Goal: Information Seeking & Learning: Learn about a topic

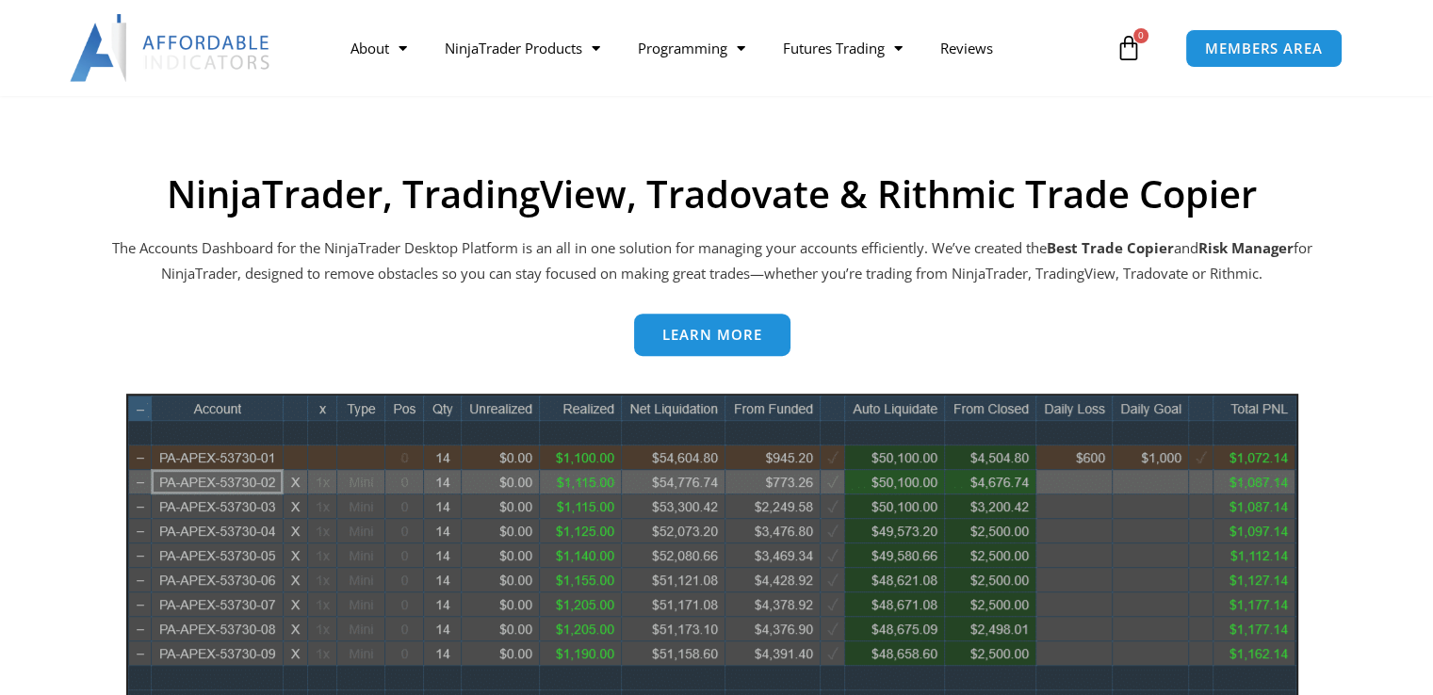
scroll to position [848, 0]
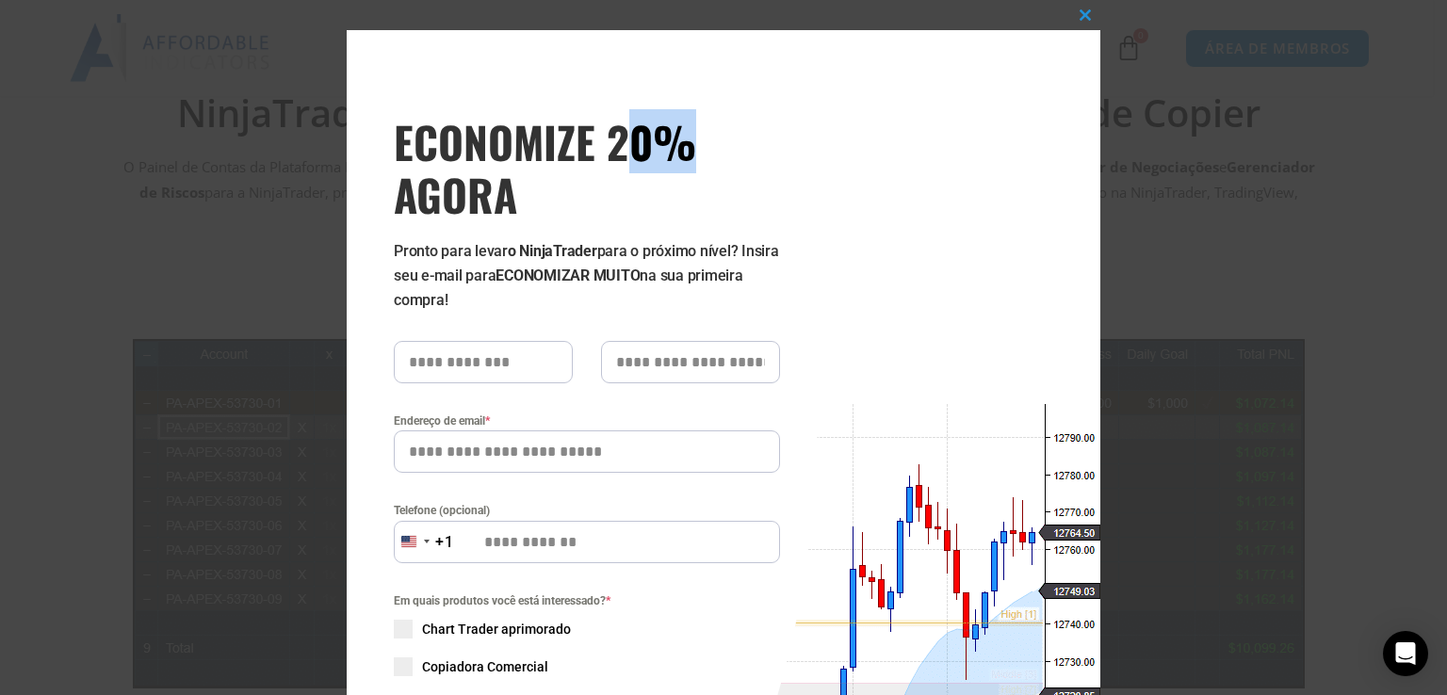
drag, startPoint x: 802, startPoint y: 39, endPoint x: 614, endPoint y: 56, distance: 188.3
click at [614, 56] on div "ECONOMIZE 20% AGORA Pronto para levar o NinjaTrader para o próximo nível? Insir…" at bounding box center [582, 499] width 471 height 939
click at [1079, 17] on span at bounding box center [1085, 14] width 30 height 11
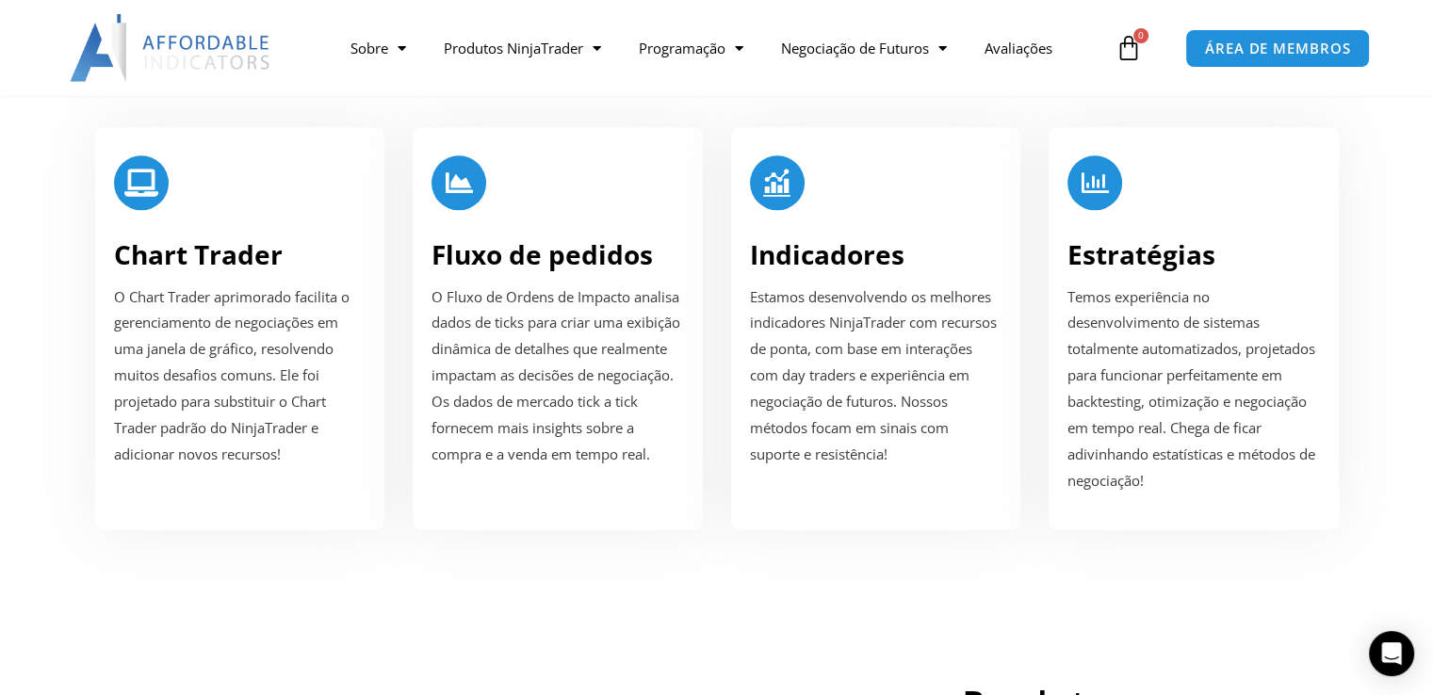
scroll to position [2450, 0]
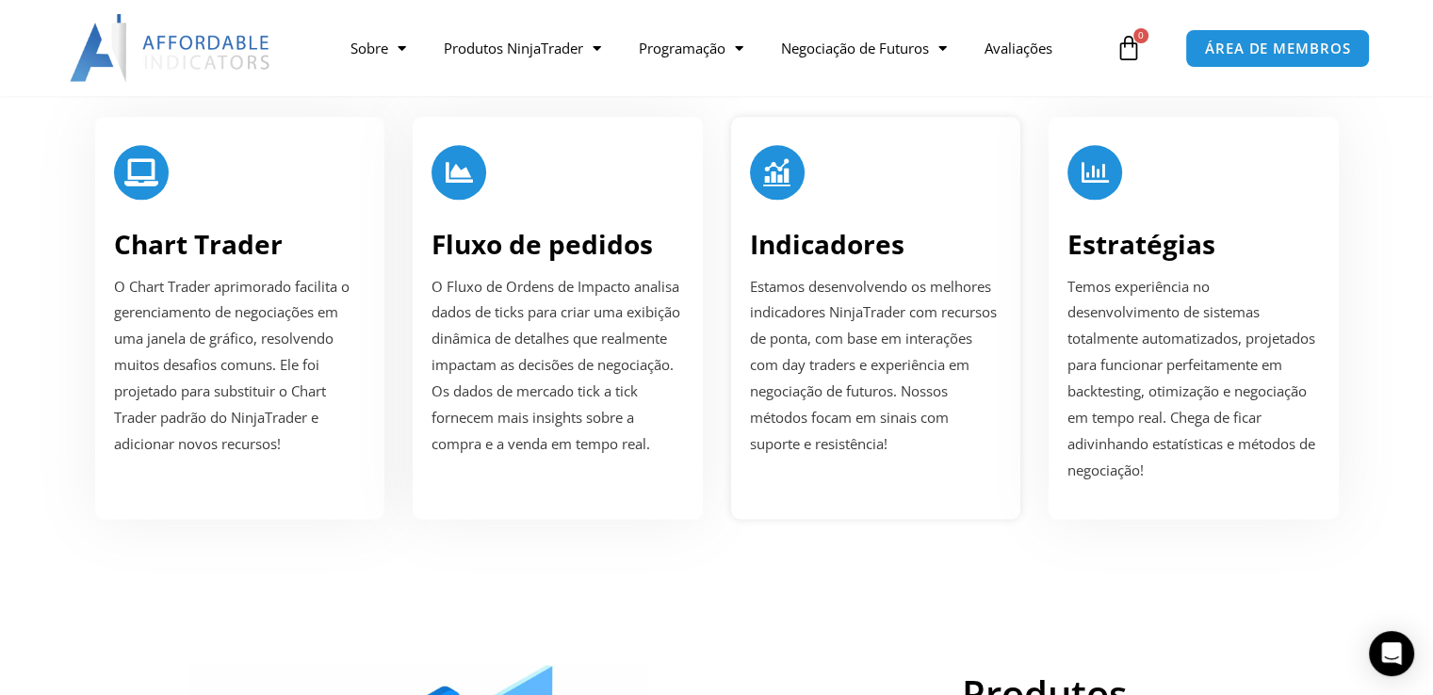
click at [796, 262] on font "Indicadores" at bounding box center [827, 244] width 155 height 36
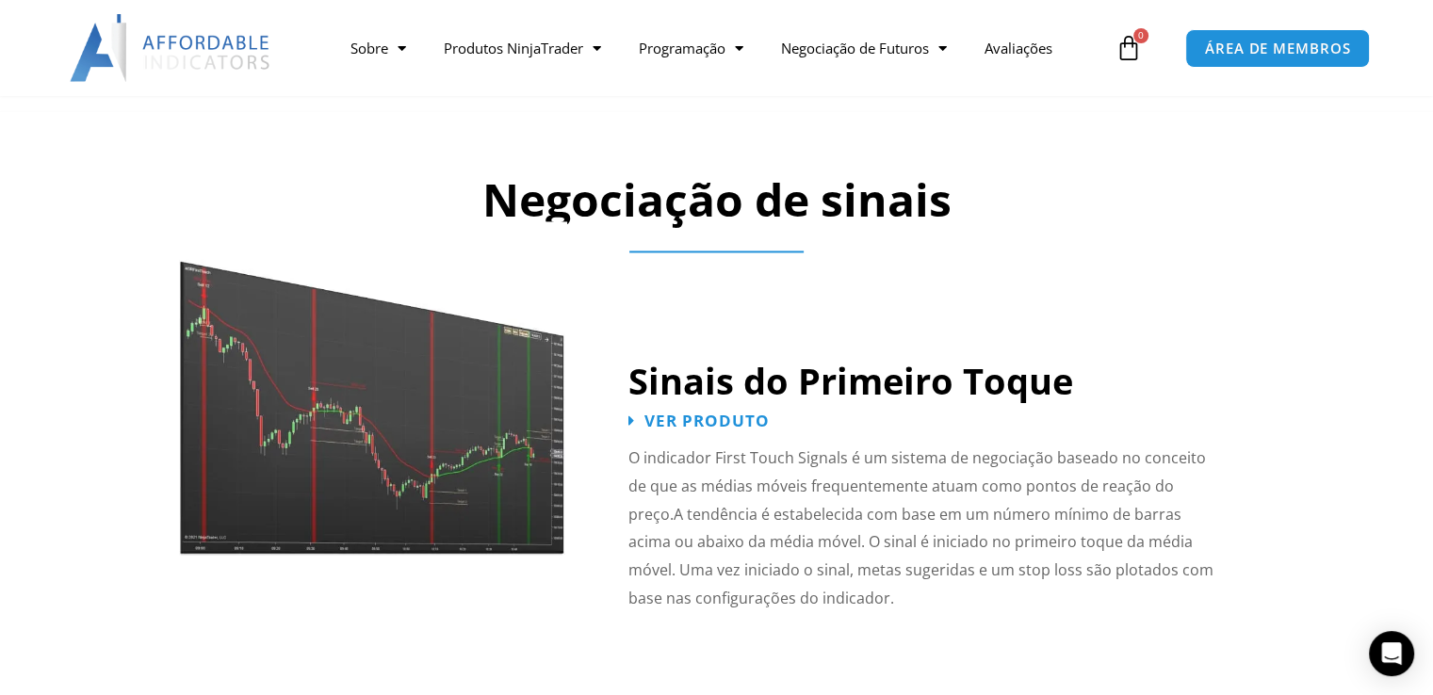
scroll to position [2902, 0]
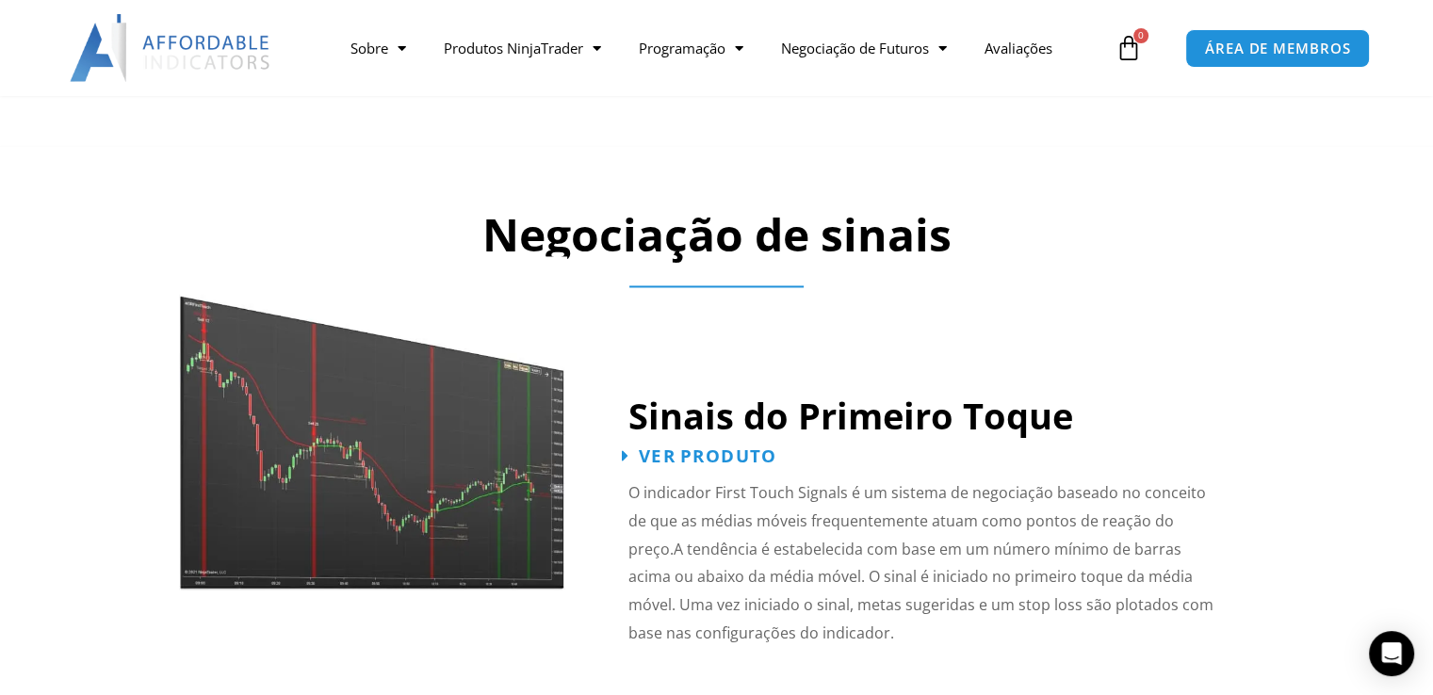
click at [659, 457] on font "Ver produto" at bounding box center [708, 456] width 138 height 24
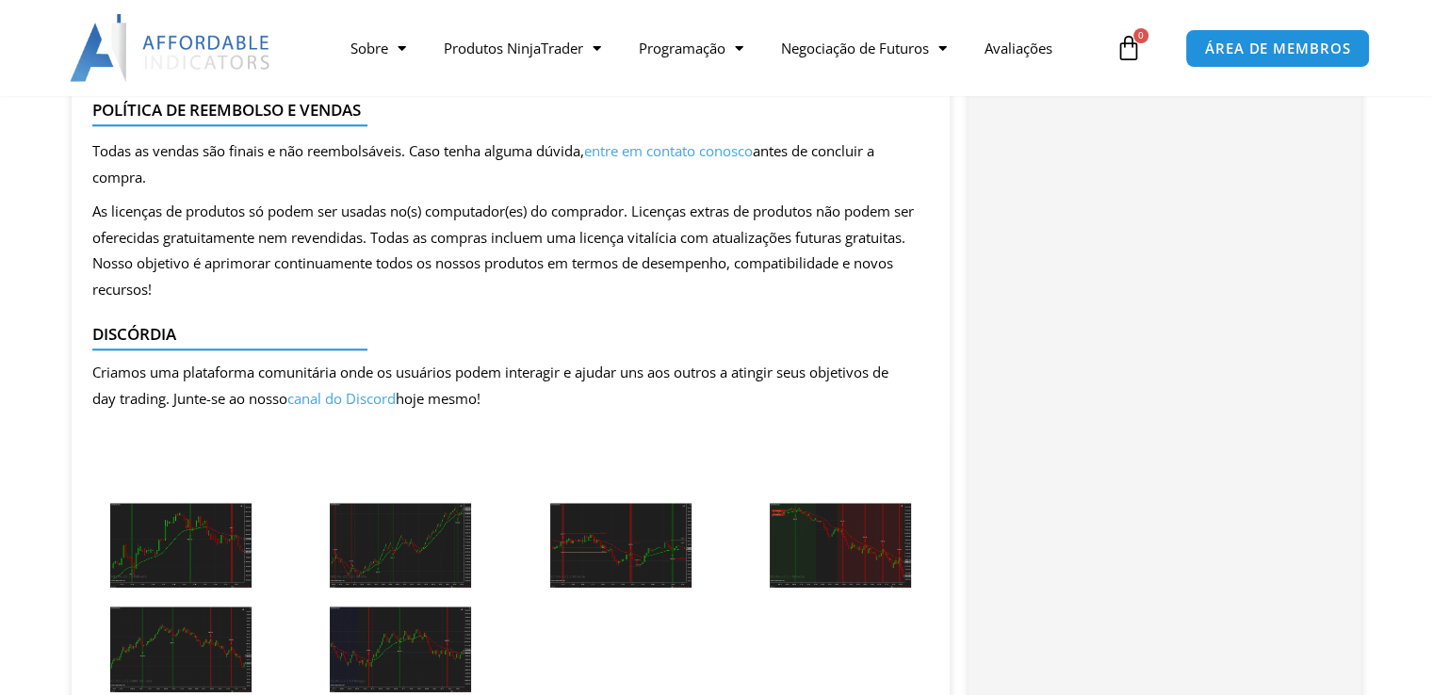
scroll to position [2355, 0]
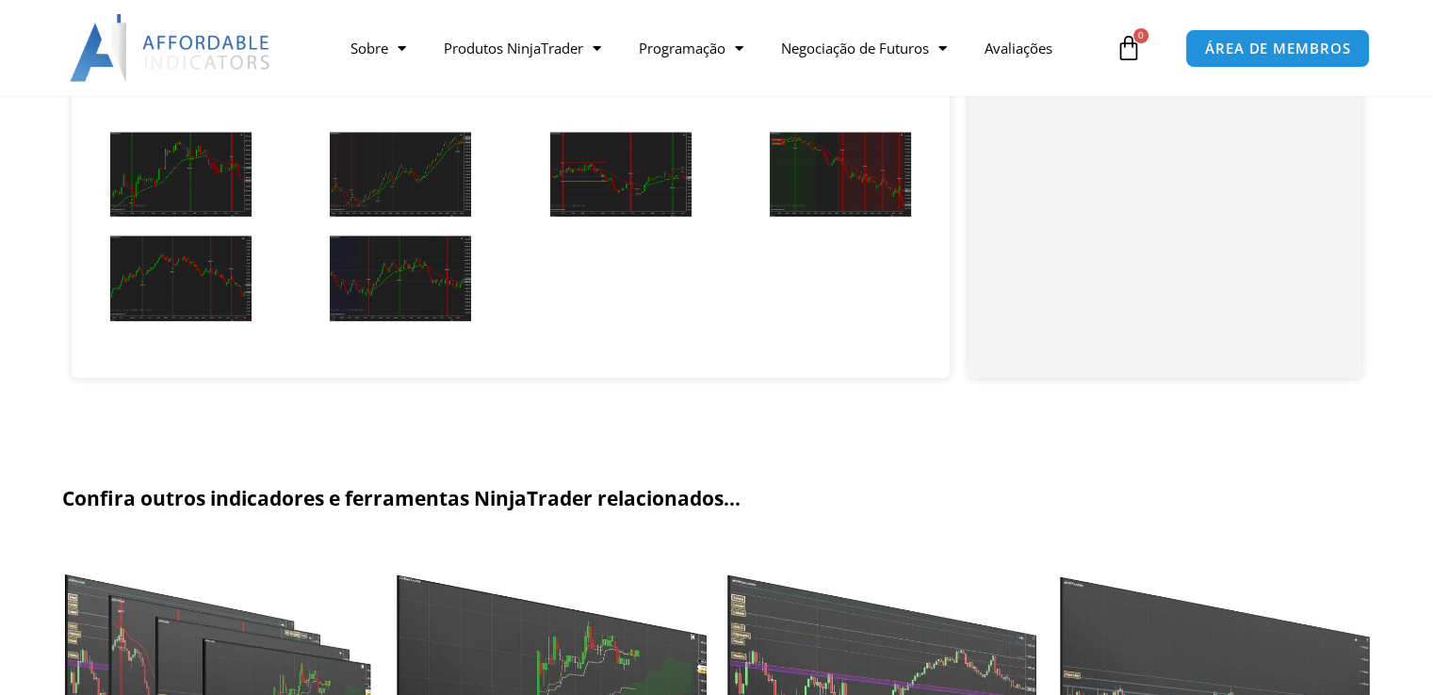
click at [414, 302] on img at bounding box center [400, 279] width 141 height 86
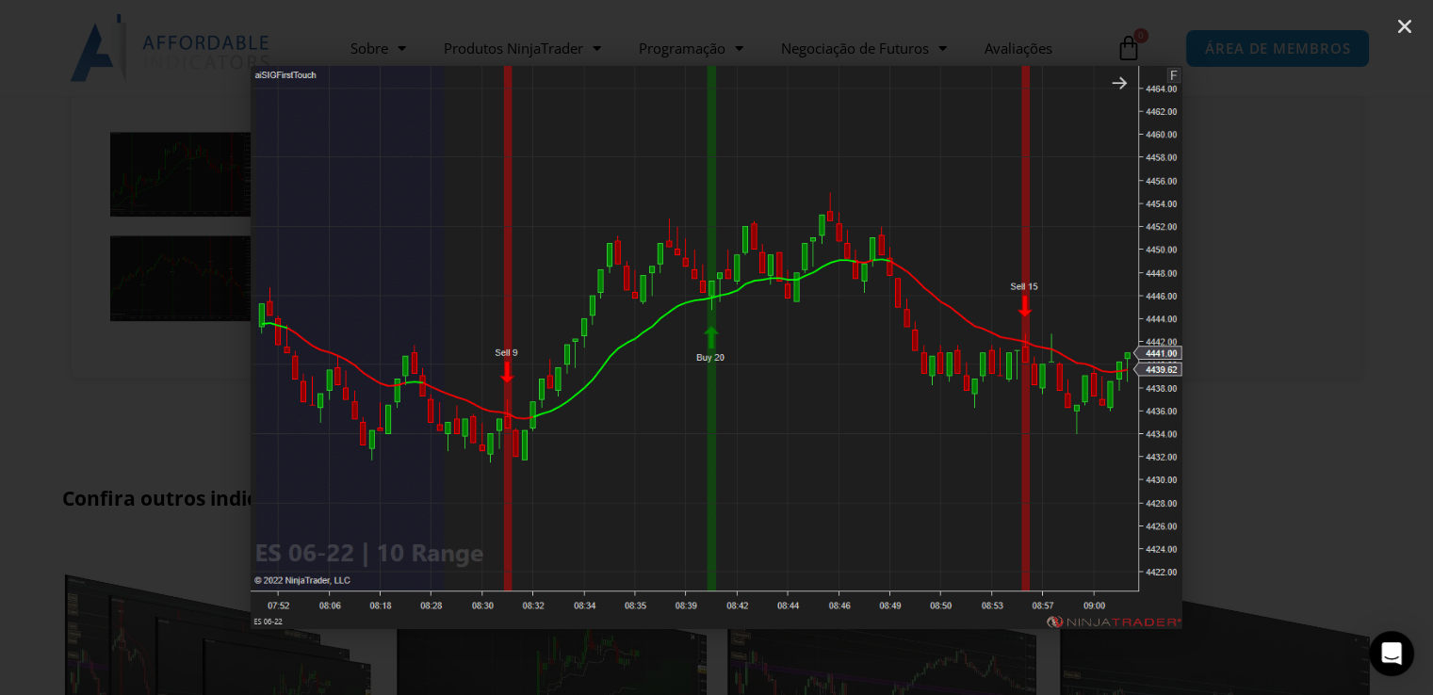
click at [824, 163] on img "6 / 6" at bounding box center [717, 347] width 932 height 563
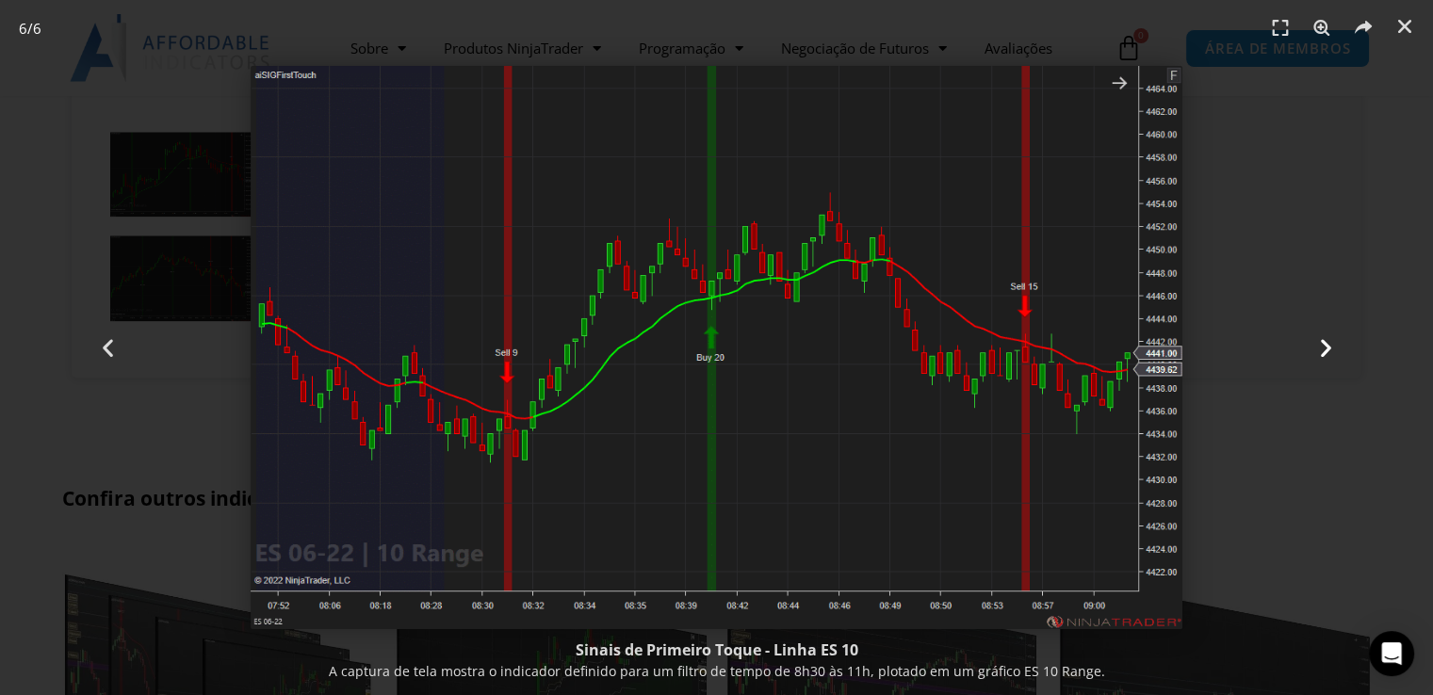
click at [1318, 342] on icon "Próximo slide" at bounding box center [1325, 348] width 24 height 24
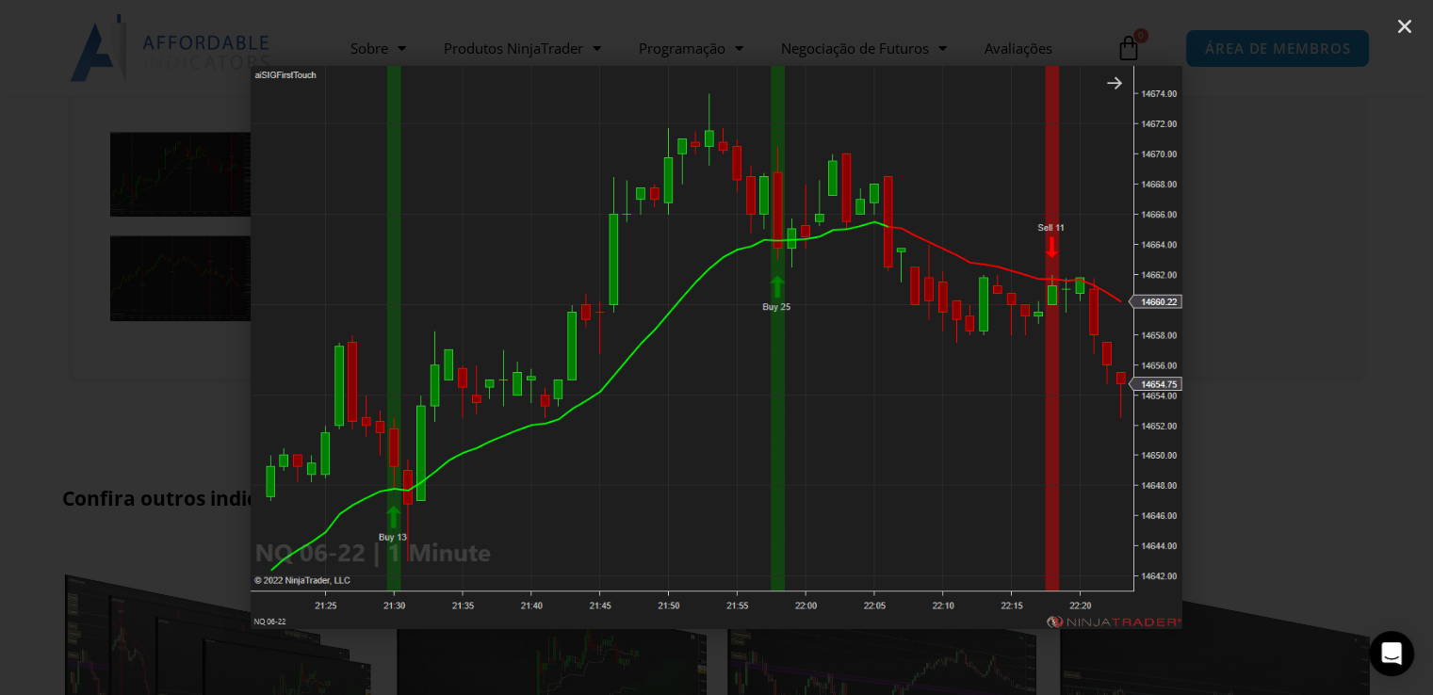
click at [1318, 342] on icon "Próximo slide" at bounding box center [1325, 348] width 24 height 24
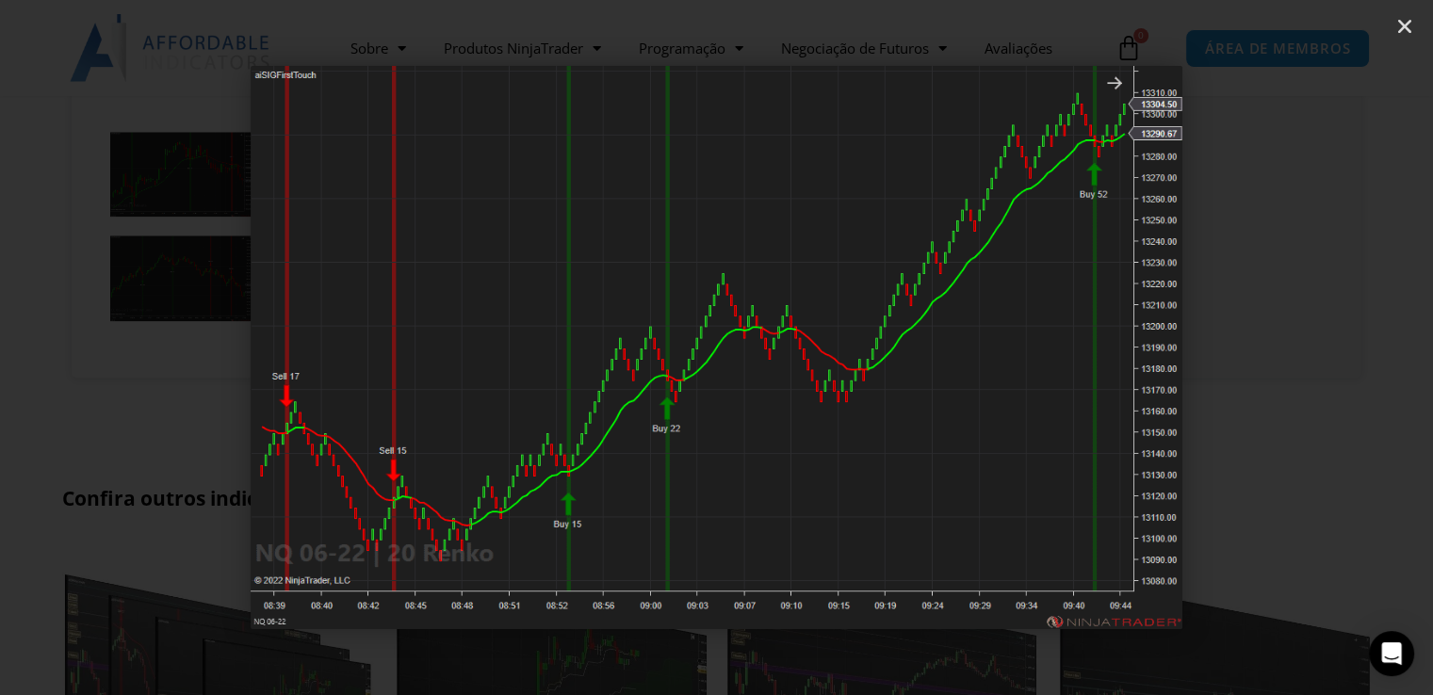
click at [1318, 342] on icon "Próximo slide" at bounding box center [1325, 348] width 24 height 24
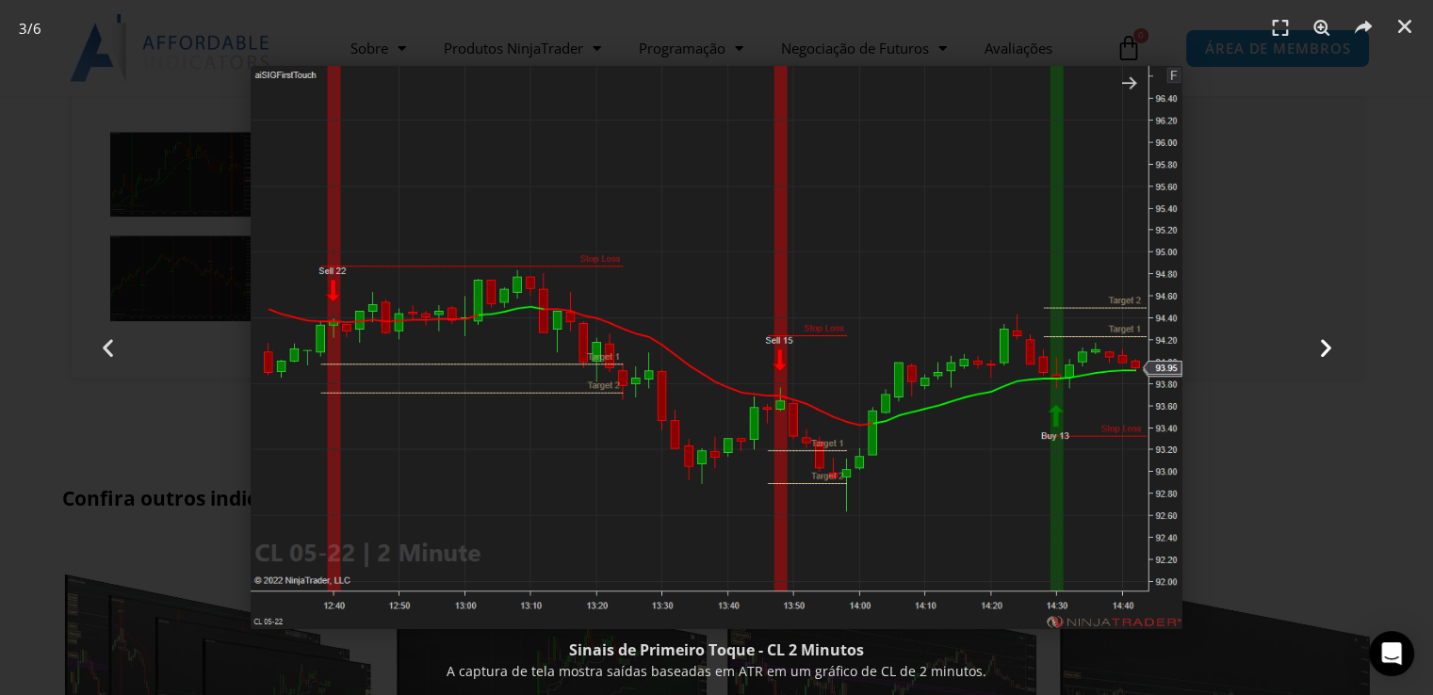
click at [1318, 342] on icon "Próximo slide" at bounding box center [1325, 348] width 24 height 24
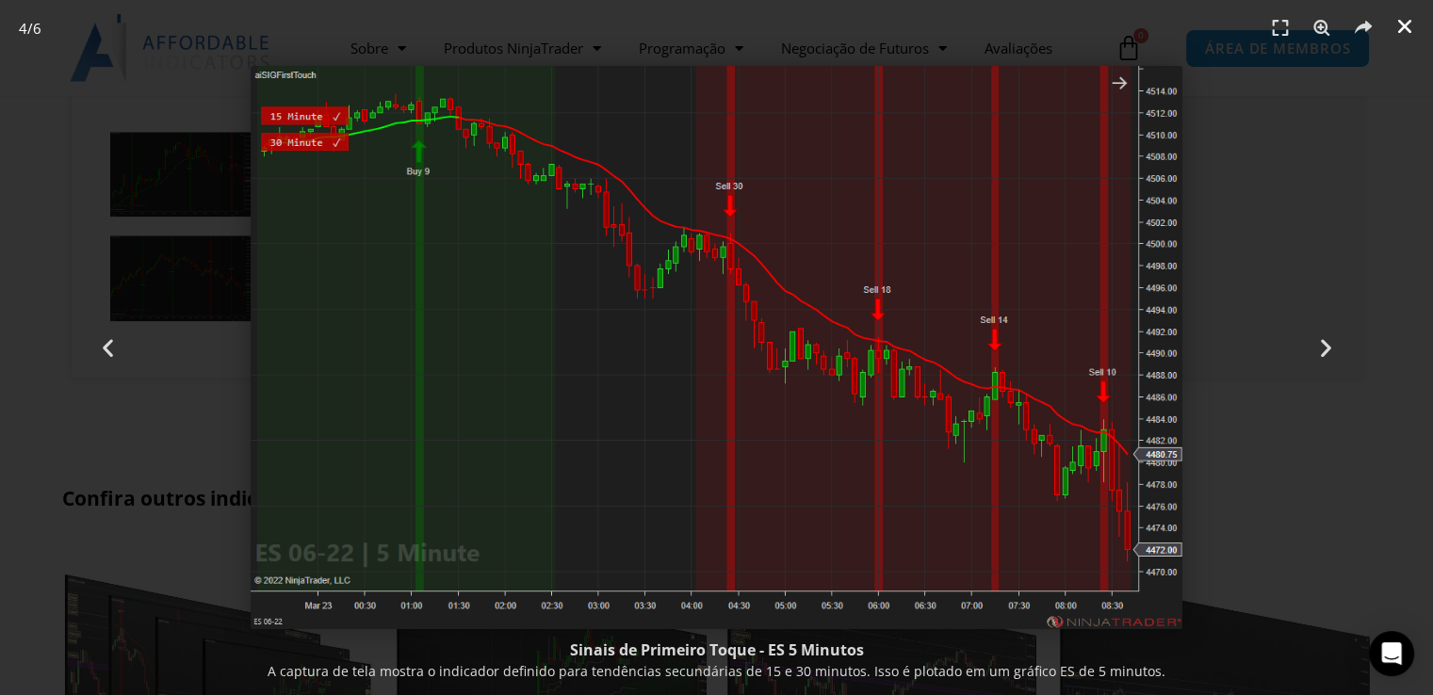
click at [1404, 28] on icon "Fechar (Esc)" at bounding box center [1404, 26] width 19 height 19
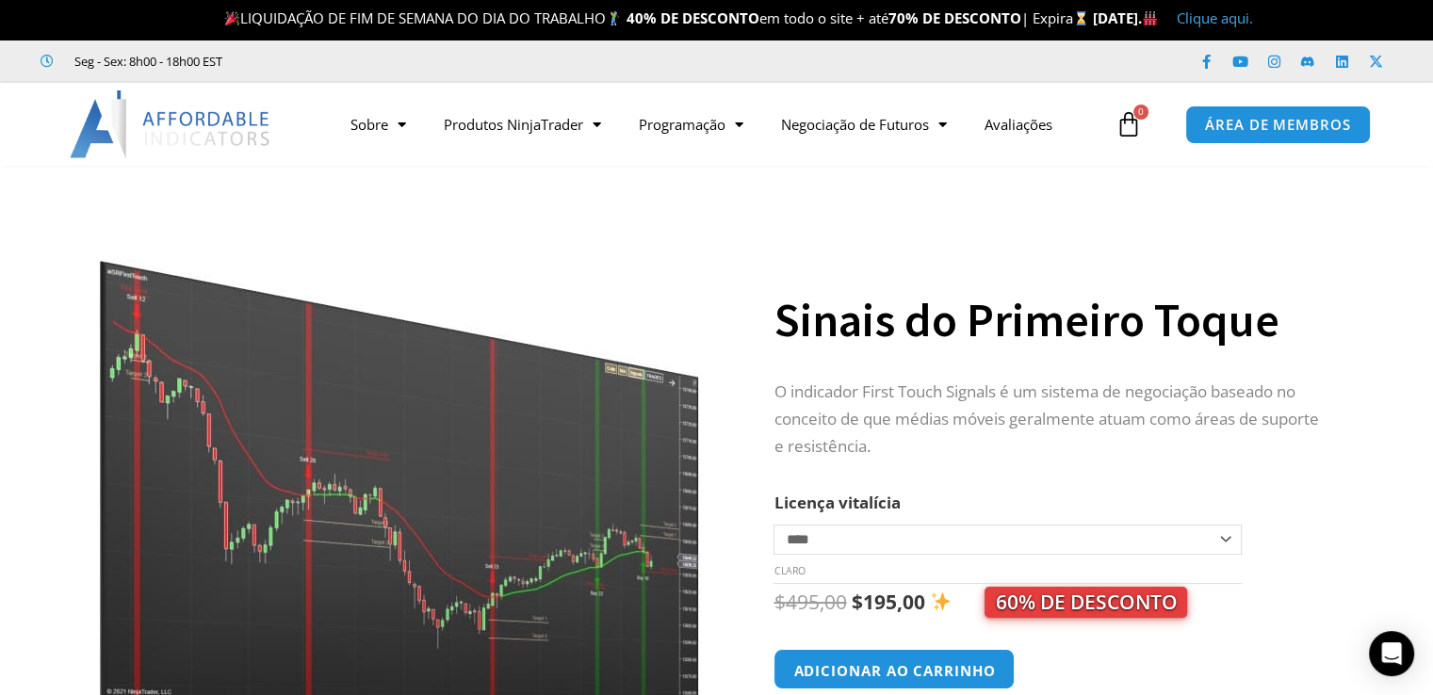
scroll to position [0, 0]
